Goal: Use online tool/utility: Utilize a website feature to perform a specific function

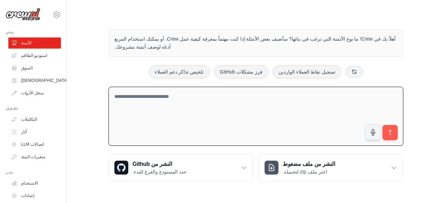
click at [212, 89] on textarea at bounding box center [255, 116] width 295 height 59
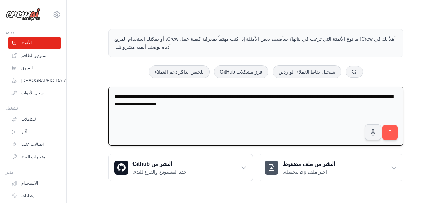
type textarea "**********"
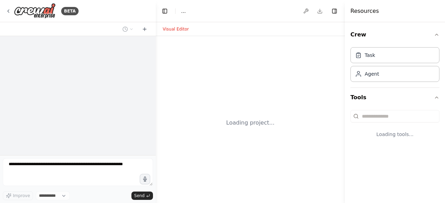
select select "****"
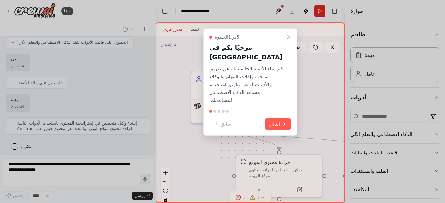
scroll to position [242, 0]
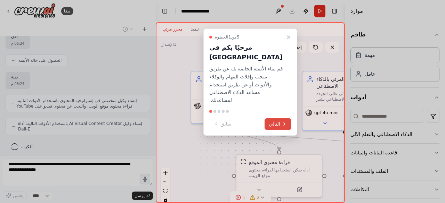
click at [273, 121] on font "التالي" at bounding box center [274, 124] width 11 height 6
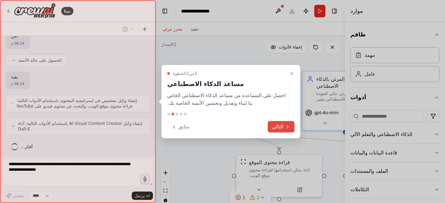
click at [279, 129] on font "التالي" at bounding box center [277, 127] width 11 height 6
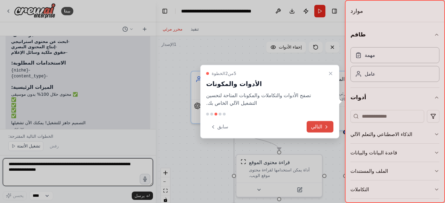
scroll to position [660, 0]
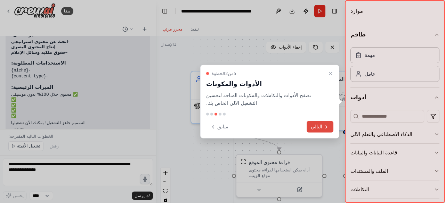
click at [313, 124] on font "التالي" at bounding box center [316, 127] width 11 height 6
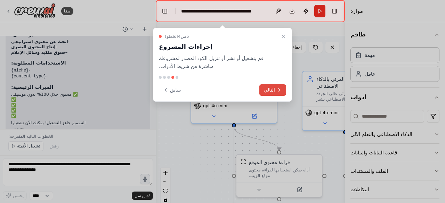
click at [279, 92] on icon at bounding box center [279, 90] width 6 height 6
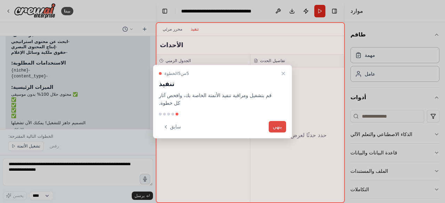
click at [278, 127] on font "ينهي" at bounding box center [277, 127] width 9 height 6
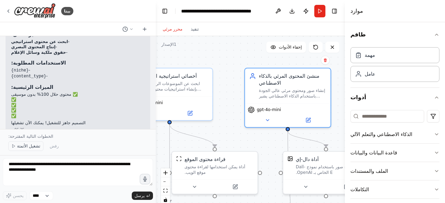
click at [35, 146] on font "تشغيل الأتمتة" at bounding box center [28, 146] width 23 height 5
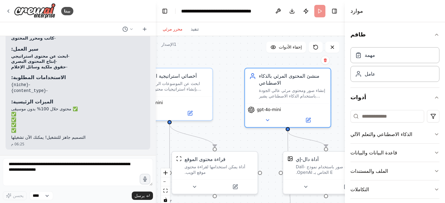
scroll to position [634, 0]
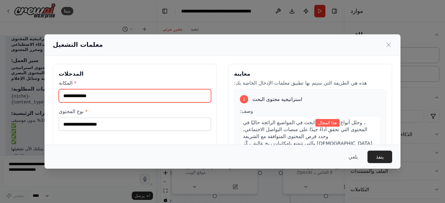
click at [163, 95] on input "المكانة *" at bounding box center [135, 95] width 152 height 13
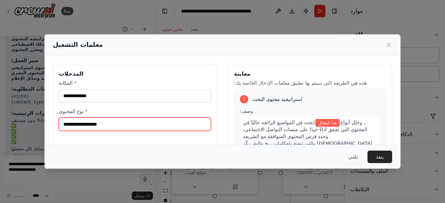
click at [155, 129] on input "نوع المحتوى *" at bounding box center [135, 124] width 152 height 13
type input "****"
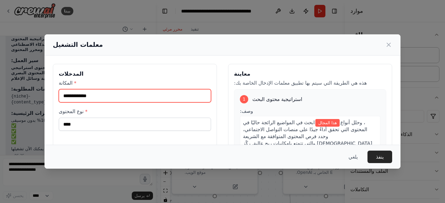
click at [143, 99] on input "المكانة *" at bounding box center [135, 95] width 152 height 13
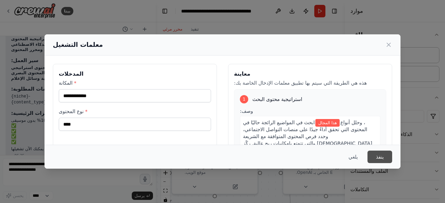
click at [376, 157] on font "ينفذ" at bounding box center [380, 157] width 8 height 6
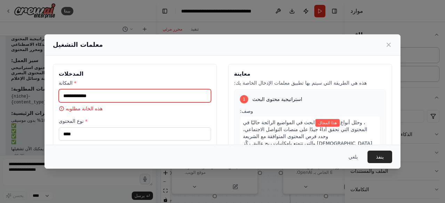
click at [183, 100] on input "المكانة *" at bounding box center [135, 95] width 152 height 13
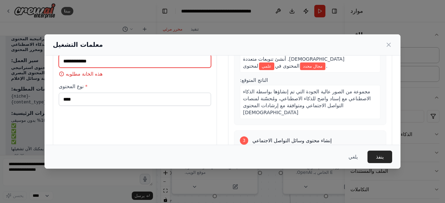
scroll to position [171, 0]
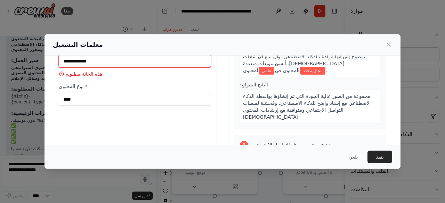
type input "*"
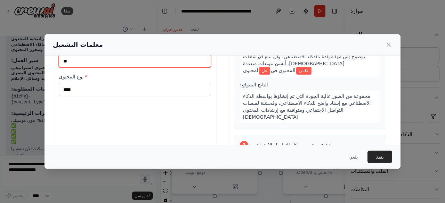
type input "*"
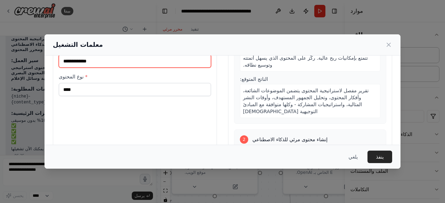
scroll to position [0, 0]
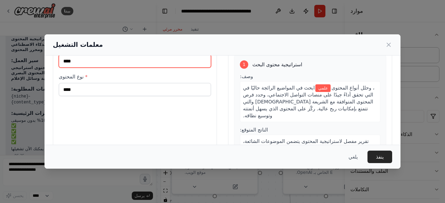
type input "****"
click at [378, 154] on font "ينفذ" at bounding box center [380, 157] width 8 height 6
